Goal: Task Accomplishment & Management: Use online tool/utility

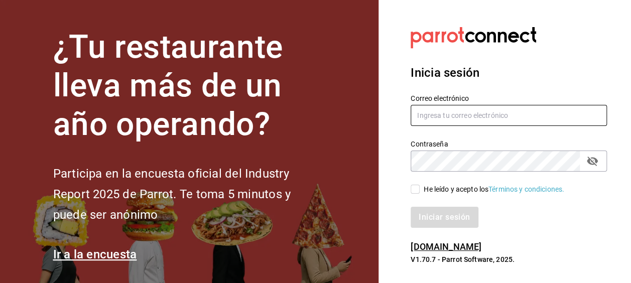
type input "Arturo.bustos@grupocosteno.com"
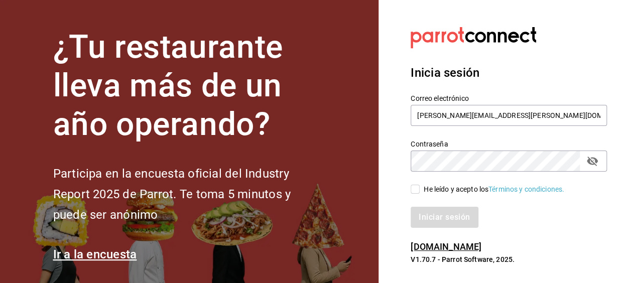
click at [606, 34] on div at bounding box center [509, 38] width 196 height 28
click at [415, 189] on input "He leído y acepto los Términos y condiciones." at bounding box center [415, 189] width 9 height 9
checkbox input "true"
click at [434, 216] on button "Iniciar sesión" at bounding box center [445, 217] width 68 height 21
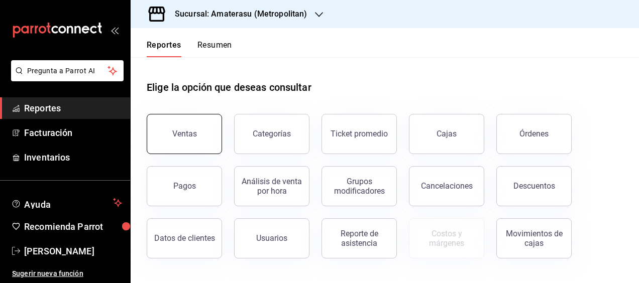
click at [207, 116] on button "Ventas" at bounding box center [184, 134] width 75 height 40
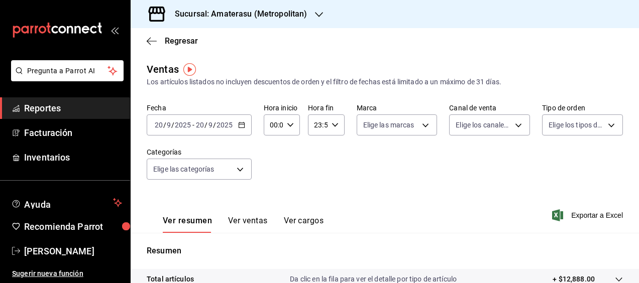
click at [242, 127] on icon "button" at bounding box center [241, 125] width 7 height 7
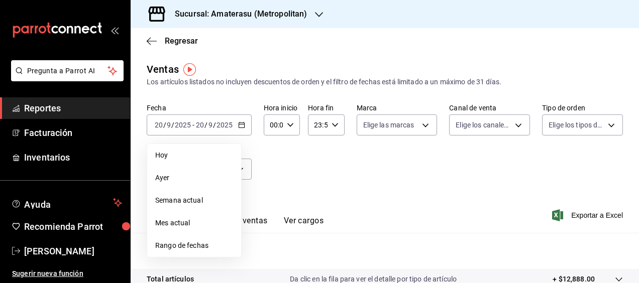
click at [278, 41] on div "Regresar" at bounding box center [385, 41] width 508 height 26
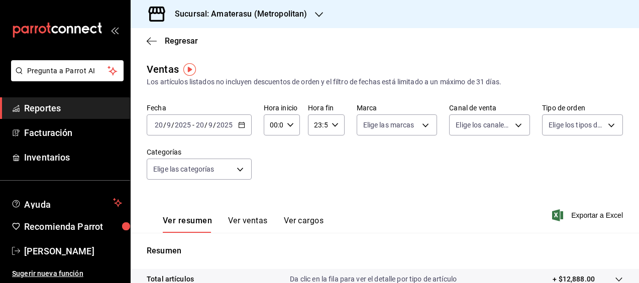
click at [322, 14] on div "Sucursal: Amaterasu (Metropolitan)" at bounding box center [233, 14] width 188 height 28
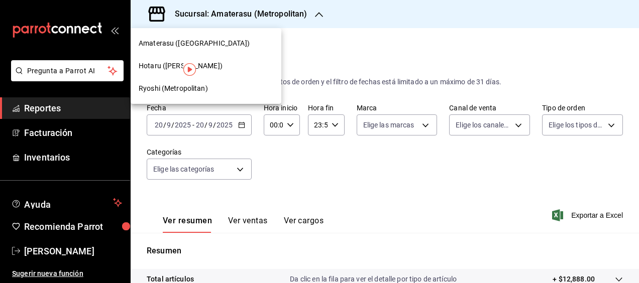
click at [173, 91] on span "Ryoshi (Metropolitan)" at bounding box center [173, 88] width 69 height 11
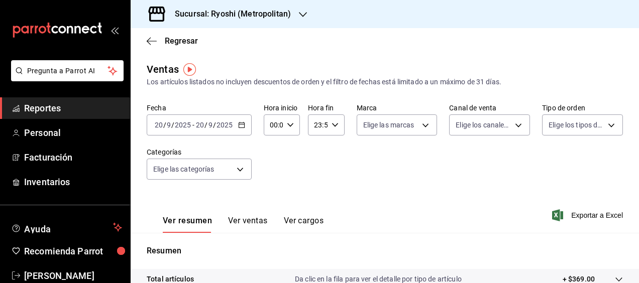
click at [245, 126] on div "[DATE] [DATE] - [DATE] [DATE]" at bounding box center [199, 124] width 105 height 21
click at [243, 126] on icon "button" at bounding box center [241, 125] width 7 height 7
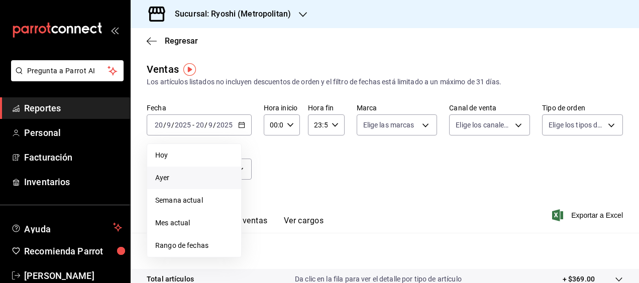
click at [168, 173] on span "Ayer" at bounding box center [194, 178] width 78 height 11
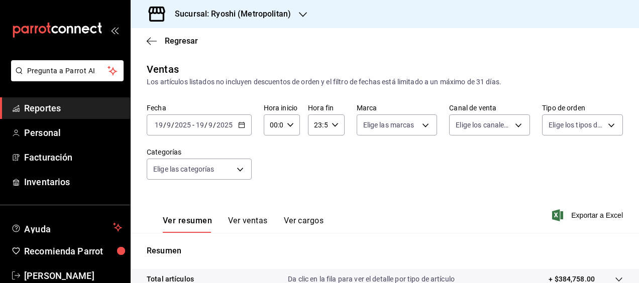
scroll to position [198, 0]
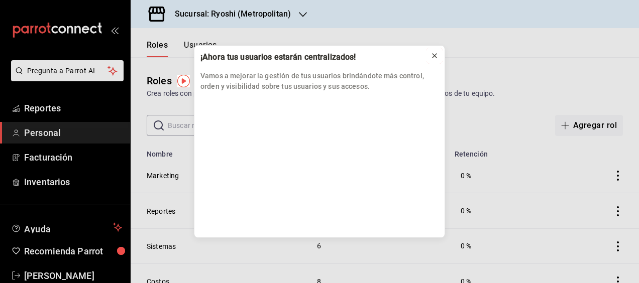
click at [430, 55] on icon at bounding box center [434, 56] width 8 height 8
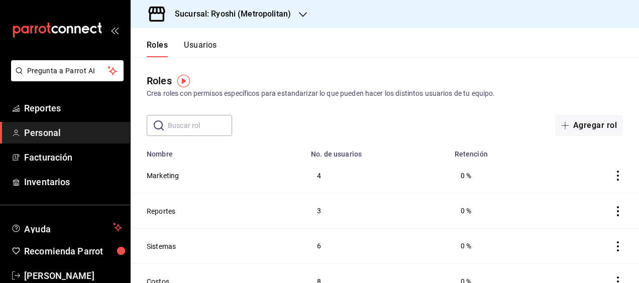
click at [295, 16] on div "Sucursal: Ryoshi (Metropolitan)" at bounding box center [225, 14] width 172 height 28
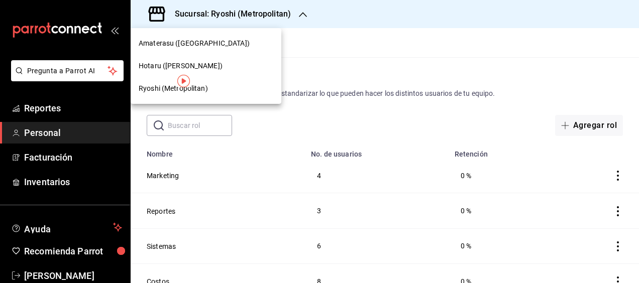
click at [176, 66] on span "Hotaru ([PERSON_NAME])" at bounding box center [181, 66] width 84 height 11
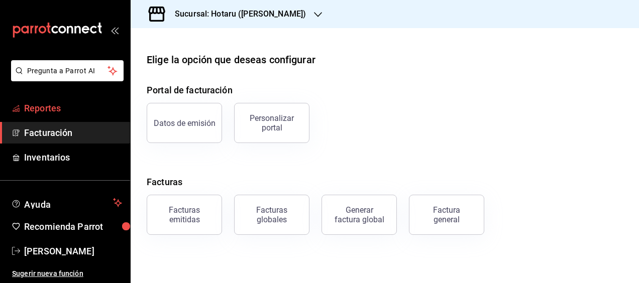
click at [43, 107] on span "Reportes" at bounding box center [73, 108] width 98 height 14
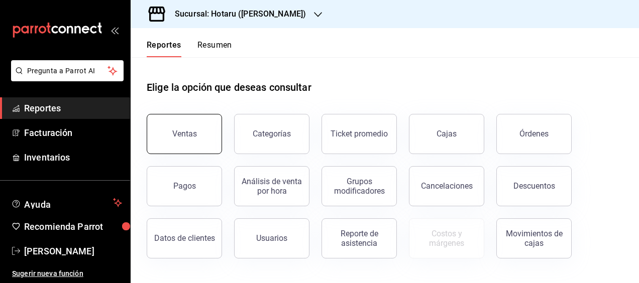
click at [187, 120] on button "Ventas" at bounding box center [184, 134] width 75 height 40
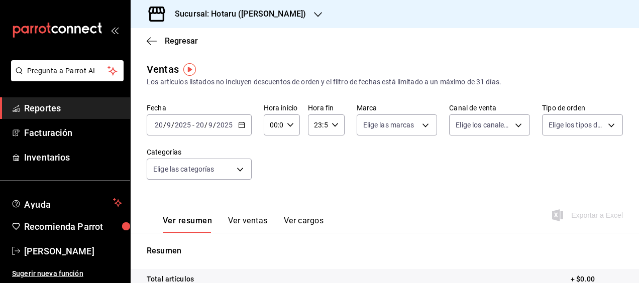
click at [241, 127] on icon "button" at bounding box center [241, 125] width 7 height 7
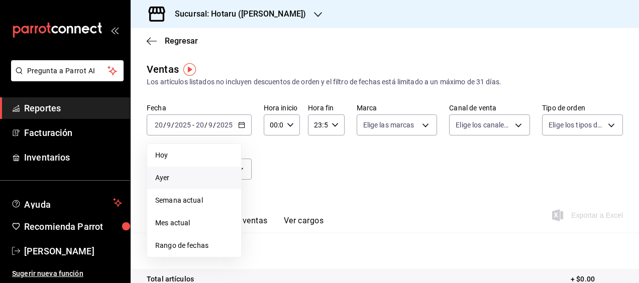
click at [194, 182] on span "Ayer" at bounding box center [194, 178] width 78 height 11
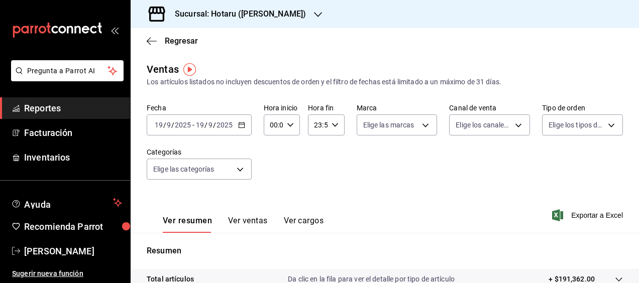
scroll to position [198, 0]
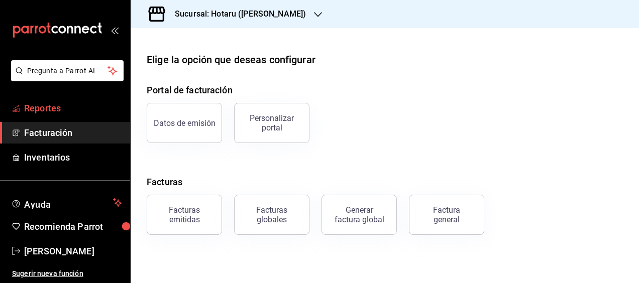
click at [50, 102] on span "Reportes" at bounding box center [73, 108] width 98 height 14
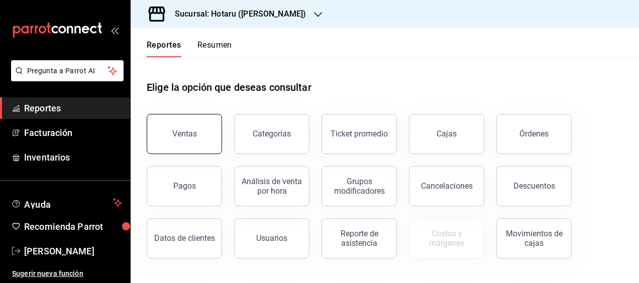
click at [175, 137] on div "Ventas" at bounding box center [184, 134] width 25 height 10
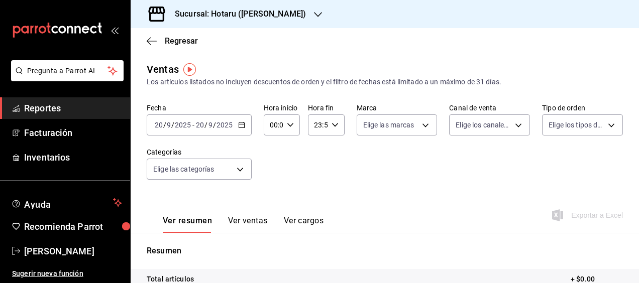
click at [241, 128] on \(Stroke\) "button" at bounding box center [242, 126] width 6 height 6
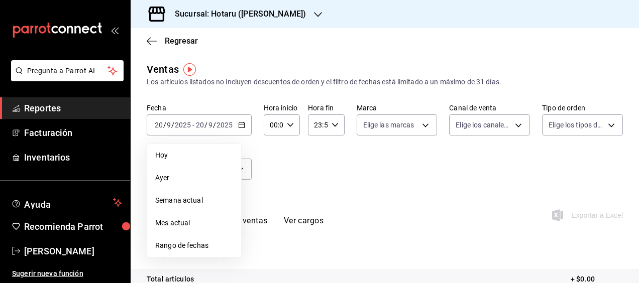
click at [304, 168] on div "Fecha 2025-09-20 20 / 9 / 2025 - 2025-09-20 20 / 9 / 2025 Hoy Ayer Semana actua…" at bounding box center [385, 147] width 476 height 88
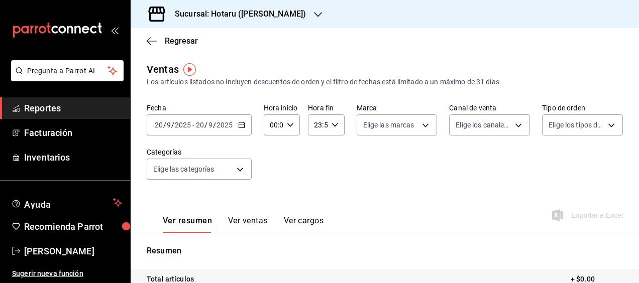
click at [243, 125] on icon "button" at bounding box center [241, 125] width 7 height 7
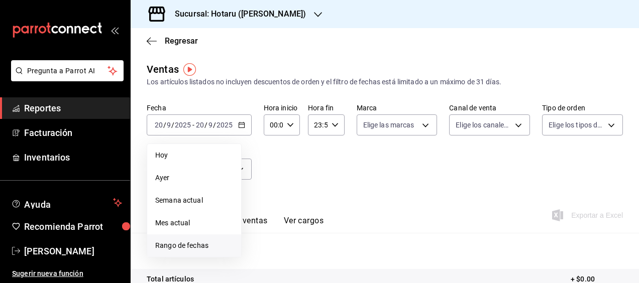
click at [183, 245] on span "Rango de fechas" at bounding box center [194, 246] width 78 height 11
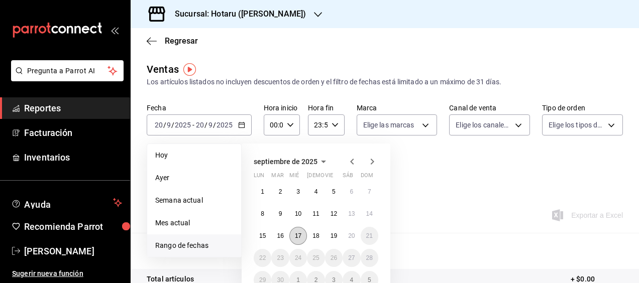
click at [298, 233] on abbr "17" at bounding box center [298, 235] width 7 height 7
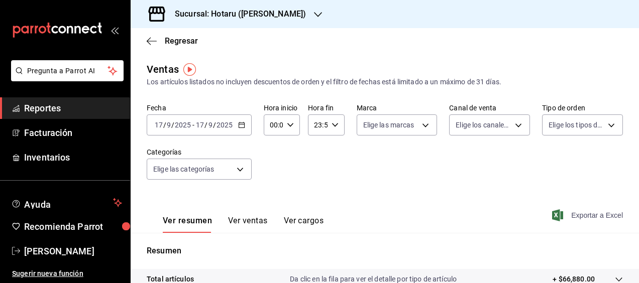
click at [561, 214] on span "Exportar a Excel" at bounding box center [588, 215] width 69 height 12
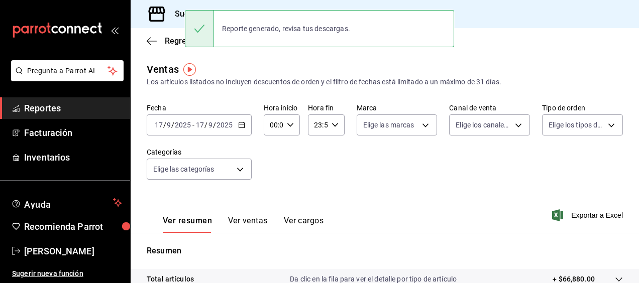
click at [349, 185] on div "Fecha 2025-09-17 17 / 9 / 2025 - 2025-09-17 17 / 9 / 2025 Hora inicio 00:00 Hor…" at bounding box center [385, 147] width 476 height 88
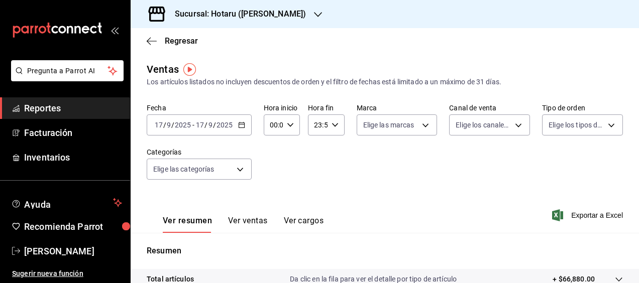
click at [239, 123] on \(Stroke\) "button" at bounding box center [242, 126] width 6 height 6
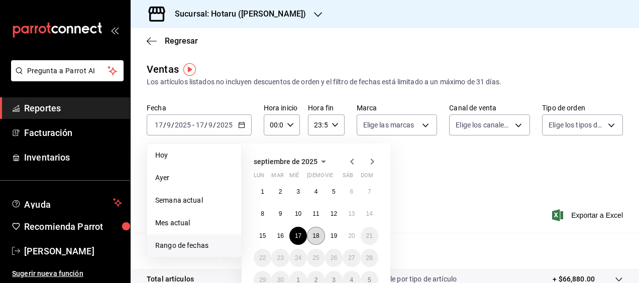
click at [320, 235] on button "18" at bounding box center [316, 236] width 18 height 18
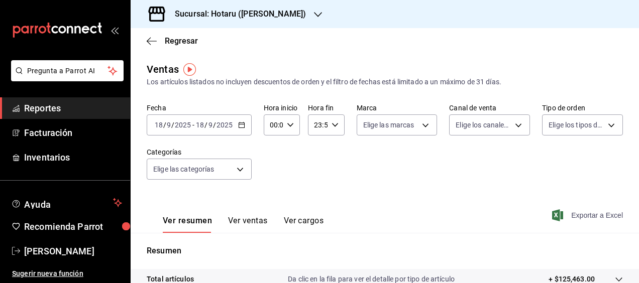
click at [598, 213] on span "Exportar a Excel" at bounding box center [588, 215] width 69 height 12
click at [598, 213] on div "Exportando a excel..." at bounding box center [581, 215] width 81 height 9
click at [244, 126] on icon "button" at bounding box center [241, 125] width 7 height 7
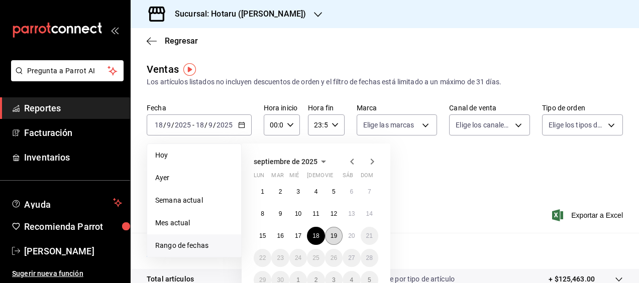
click at [336, 234] on abbr "19" at bounding box center [333, 235] width 7 height 7
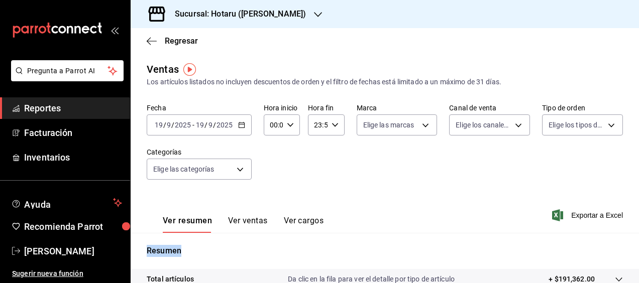
click at [314, 18] on icon "button" at bounding box center [318, 15] width 8 height 8
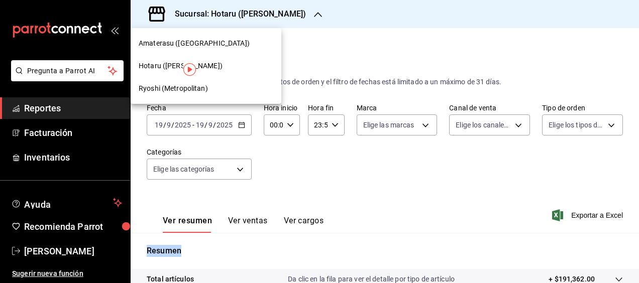
click at [171, 85] on span "Ryoshi (Metropolitan)" at bounding box center [173, 88] width 69 height 11
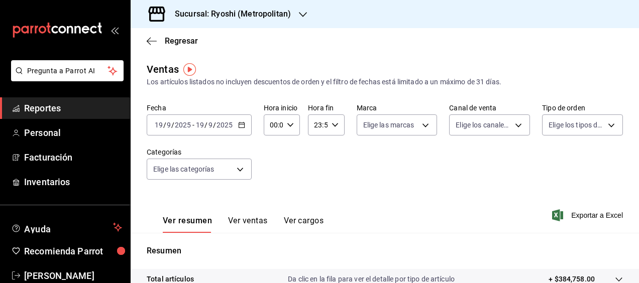
click at [240, 124] on icon "button" at bounding box center [241, 125] width 7 height 7
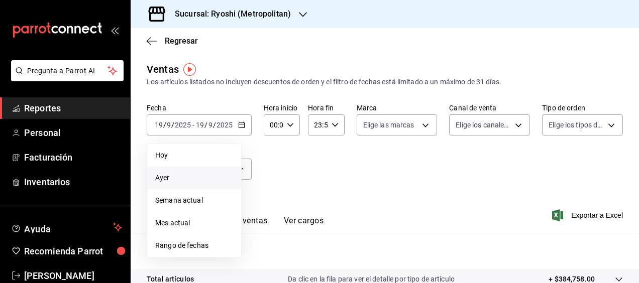
click at [164, 174] on span "Ayer" at bounding box center [194, 178] width 78 height 11
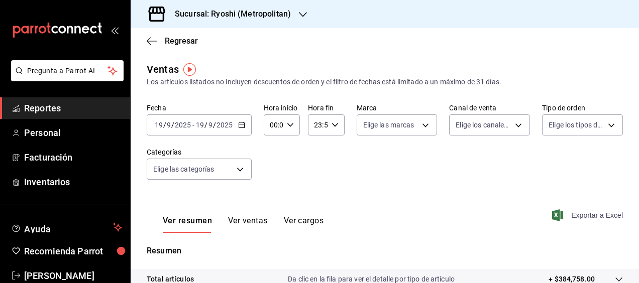
click at [594, 218] on span "Exportar a Excel" at bounding box center [588, 215] width 69 height 12
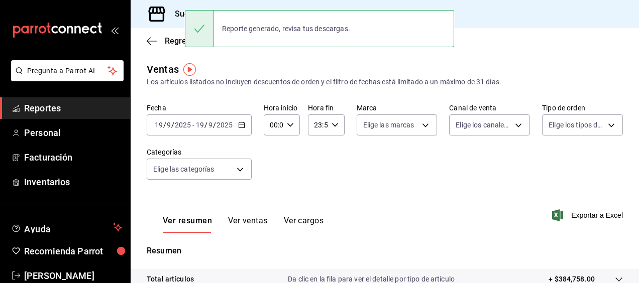
click at [349, 46] on div "Reporte generado, revisa tus descargas." at bounding box center [319, 28] width 269 height 37
click at [238, 122] on icon "button" at bounding box center [241, 125] width 7 height 7
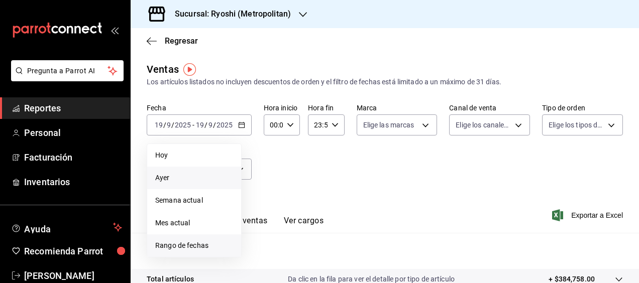
click at [190, 247] on span "Rango de fechas" at bounding box center [194, 246] width 78 height 11
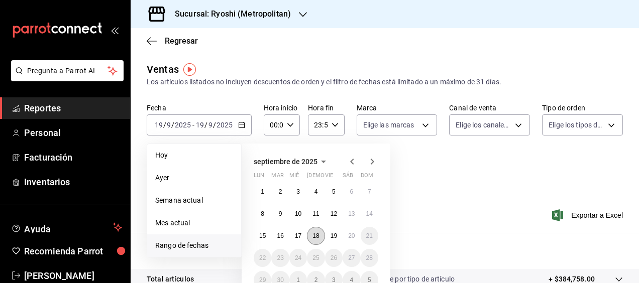
click at [318, 235] on abbr "18" at bounding box center [315, 235] width 7 height 7
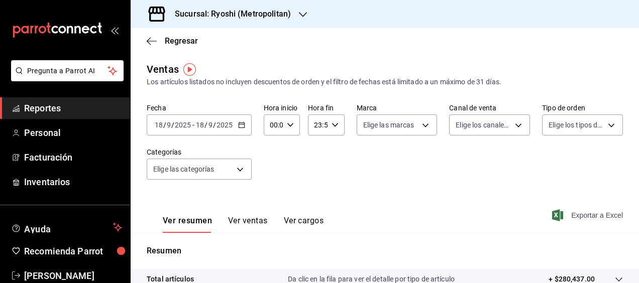
click at [595, 213] on span "Exportar a Excel" at bounding box center [588, 215] width 69 height 12
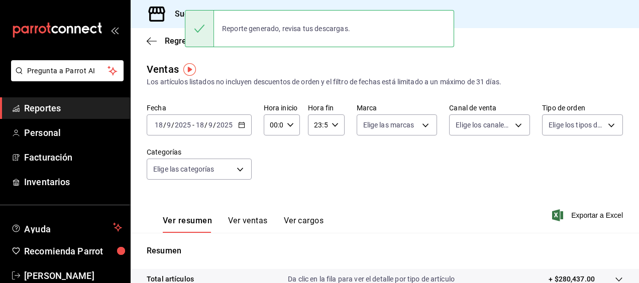
click at [357, 174] on div "Fecha 2025-09-18 18 / 9 / 2025 - 2025-09-18 18 / 9 / 2025 Hora inicio 00:00 Hor…" at bounding box center [385, 147] width 476 height 88
